Goal: Check status: Check status

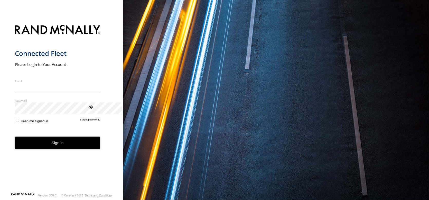
type input "**********"
click at [101, 149] on button "Sign in" at bounding box center [58, 143] width 86 height 13
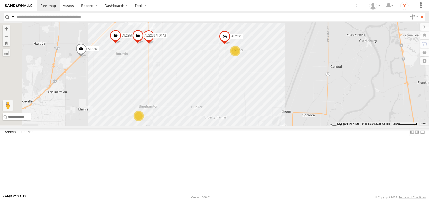
drag, startPoint x: 301, startPoint y: 94, endPoint x: 324, endPoint y: 94, distance: 23.4
click at [324, 94] on div "FRONTLOADER JD344H AL2330 AL2228 AL2268 AL2355 AL2372 PT2431 AL2123 2 AL2229 AL…" at bounding box center [214, 74] width 429 height 103
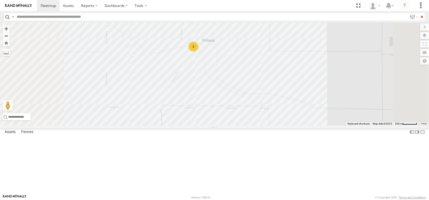
drag, startPoint x: 367, startPoint y: 79, endPoint x: 382, endPoint y: 98, distance: 24.9
click at [382, 107] on div "FRONTLOADER JD344H AL2330 AL2228 AL2268 AL2355 AL2372 PT2431 AL2123 AL2229 AL22…" at bounding box center [214, 74] width 429 height 103
click at [423, 38] on label at bounding box center [420, 35] width 19 height 7
click at [0, 0] on span "Overlays" at bounding box center [0, 0] width 0 height 0
click at [0, 0] on span "Basemaps" at bounding box center [0, 0] width 0 height 0
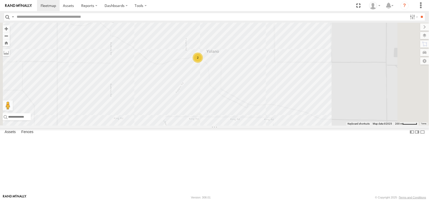
click at [0, 0] on span "Satellite + Roadmap" at bounding box center [0, 0] width 0 height 0
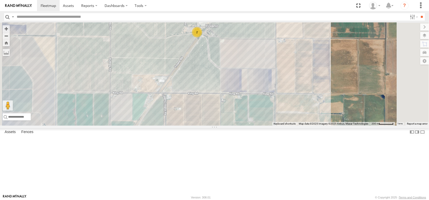
drag, startPoint x: 249, startPoint y: 87, endPoint x: 246, endPoint y: 52, distance: 35.1
click at [246, 52] on div "FRONTLOADER JD344H AL2330 AL2228 AL2268 AL2355 AL2372 PT2431 AL2123 AL2229 AL22…" at bounding box center [214, 74] width 429 height 103
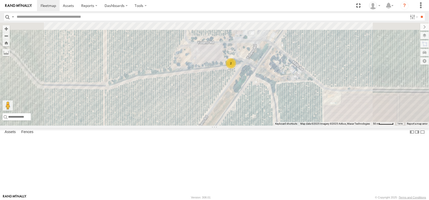
drag, startPoint x: 254, startPoint y: 53, endPoint x: 260, endPoint y: 116, distance: 63.5
click at [260, 116] on div "FRONTLOADER JD344H AL2330 AL2228 AL2268 AL2355 AL2372 PT2431 AL2123 AL2229 AL22…" at bounding box center [214, 74] width 429 height 103
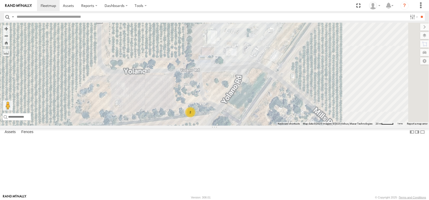
drag, startPoint x: 291, startPoint y: 83, endPoint x: 201, endPoint y: 119, distance: 97.5
click at [201, 119] on div "FRONTLOADER JD344H AL2330 AL2228 AL2268 AL2355 AL2372 PT2431 AL2123 AL2229 AL22…" at bounding box center [214, 74] width 429 height 103
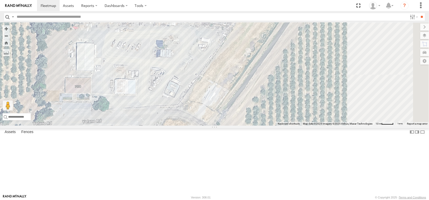
drag, startPoint x: 280, startPoint y: 92, endPoint x: 178, endPoint y: 123, distance: 106.6
click at [178, 123] on div "FRONTLOADER JD344H AL2330 AL2228 AL2268 AL2355 AL2372 PT2431 AL2123 AL2229 AL22…" at bounding box center [214, 74] width 429 height 103
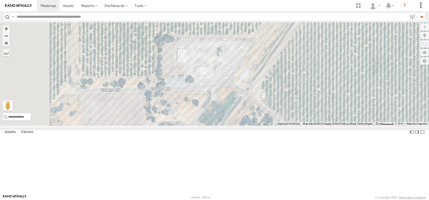
drag, startPoint x: 184, startPoint y: 118, endPoint x: 302, endPoint y: 94, distance: 120.5
click at [301, 94] on div "FRONTLOADER JD344H AL2330 AL2228 AL2268 AL2355 AL2372 PT2431 AL2123 AL2229 AL22…" at bounding box center [214, 74] width 429 height 103
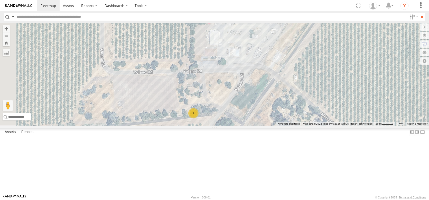
drag, startPoint x: 284, startPoint y: 142, endPoint x: 323, endPoint y: 112, distance: 48.6
click at [323, 112] on div "FRONTLOADER JD344H AL2330 AL2228 AL2268 AL2355 AL2372 PT2431 AL2123 AL2229 AL22…" at bounding box center [214, 74] width 429 height 103
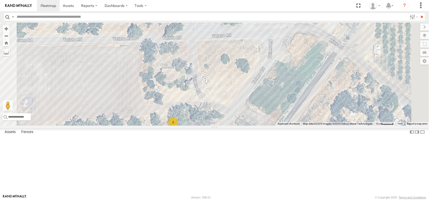
drag, startPoint x: 306, startPoint y: 87, endPoint x: 302, endPoint y: 140, distance: 52.6
click at [302, 125] on div "FRONTLOADER JD344H AL2330 AL2228 AL2268 AL2355 AL2372 PT2431 AL2123 AL2229 AL22…" at bounding box center [214, 74] width 429 height 103
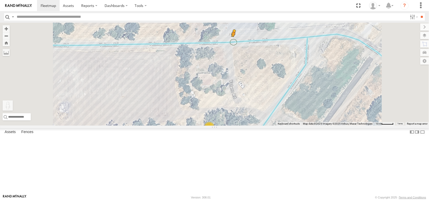
drag, startPoint x: 138, startPoint y: 173, endPoint x: 297, endPoint y: 77, distance: 185.3
click at [297, 77] on div "FRONTLOADER JD344H AL2330 AL2228 AL2268 AL2355 AL2372 PT2431 AL2123 AL2229 AL22…" at bounding box center [214, 74] width 429 height 103
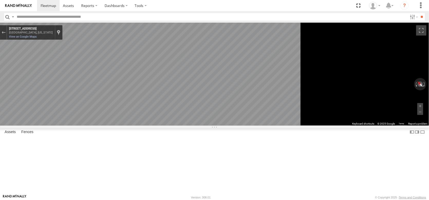
click at [109, 103] on main "← Move left → Move right ↑ Move up ↓ Move down + Zoom in - Zoom out Home Jump l…" at bounding box center [214, 109] width 429 height 172
click at [415, 76] on div "← Move left → Move right ↑ Move up ↓ Move down + Zoom in - Zoom out Home Jump l…" at bounding box center [214, 74] width 429 height 103
click at [429, 85] on html at bounding box center [214, 100] width 429 height 200
click at [429, 113] on html at bounding box center [214, 100] width 429 height 200
